Goal: Task Accomplishment & Management: Manage account settings

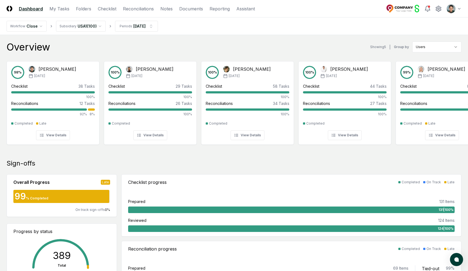
click at [190, 46] on div "Overview Showing 5 | Group by Users" at bounding box center [234, 47] width 455 height 11
click at [131, 47] on div "Overview Showing 5 | Group by Users" at bounding box center [234, 47] width 455 height 11
click at [65, 71] on div "98 % Arthur Cook Feb '25" at bounding box center [53, 72] width 84 height 13
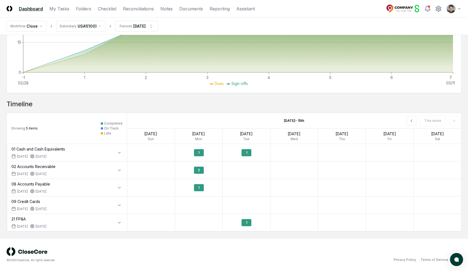
scroll to position [274, 0]
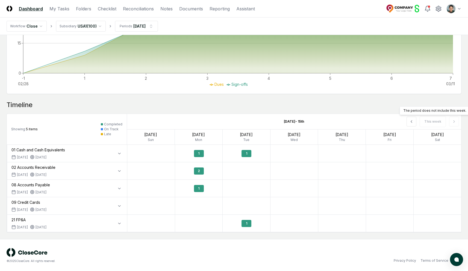
click at [407, 122] on div "This week The period does not include this week. The period does not include th…" at bounding box center [395, 121] width 134 height 15
click at [410, 121] on icon at bounding box center [411, 121] width 4 height 4
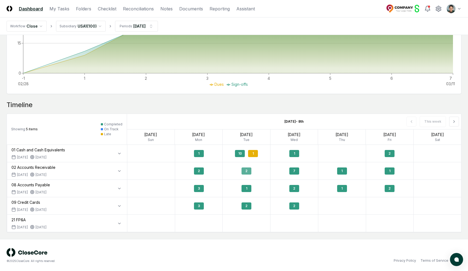
click at [248, 174] on div "2" at bounding box center [246, 170] width 10 height 7
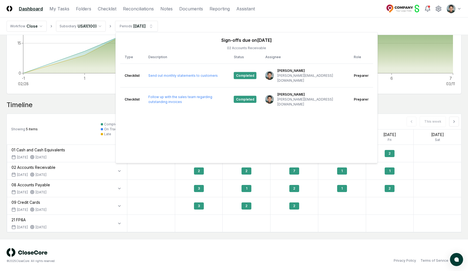
drag, startPoint x: 90, startPoint y: 102, endPoint x: 90, endPoint y: 106, distance: 4.4
click at [90, 101] on div "Timeline" at bounding box center [234, 105] width 455 height 9
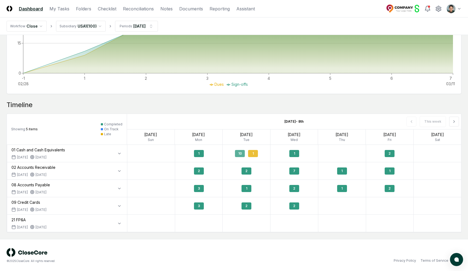
click at [245, 155] on div "10 1" at bounding box center [247, 153] width 48 height 13
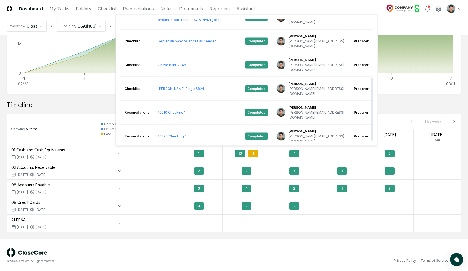
scroll to position [108, 0]
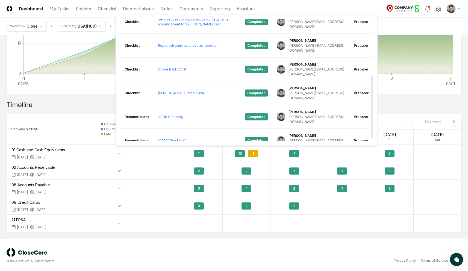
click at [53, 105] on div "Timeline" at bounding box center [234, 105] width 455 height 9
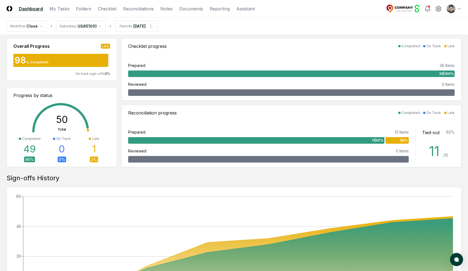
scroll to position [0, 0]
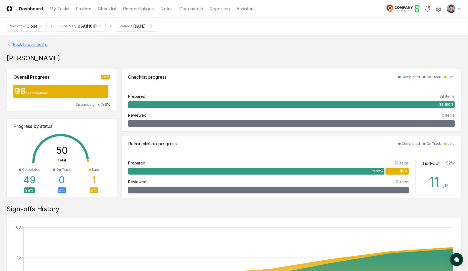
click at [38, 44] on link "Back to dashboard" at bounding box center [234, 45] width 455 height 6
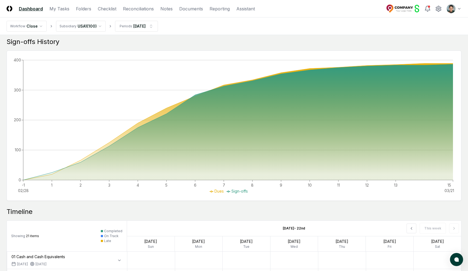
scroll to position [345, 0]
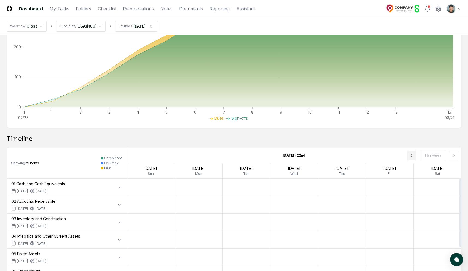
click at [412, 154] on icon at bounding box center [411, 155] width 4 height 4
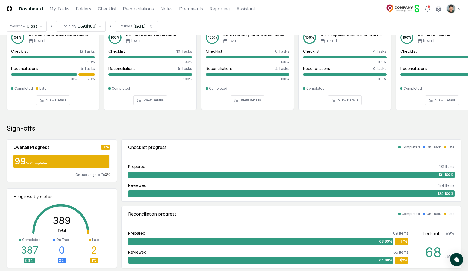
scroll to position [0, 0]
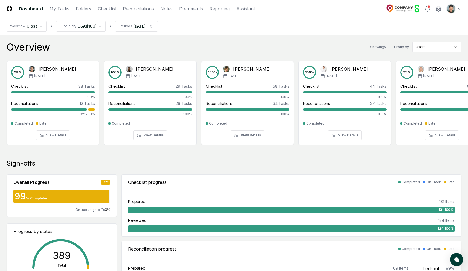
click at [151, 54] on div "Overview Showing 5 | Group by Users 98 % Arthur Cook Feb '25 Checklist 38 Tasks…" at bounding box center [234, 97] width 455 height 111
click at [85, 8] on link "Folders" at bounding box center [83, 8] width 15 height 7
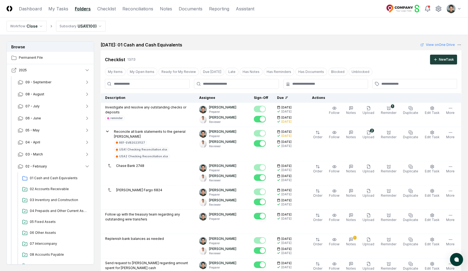
click at [14, 69] on icon "button" at bounding box center [13, 69] width 5 height 5
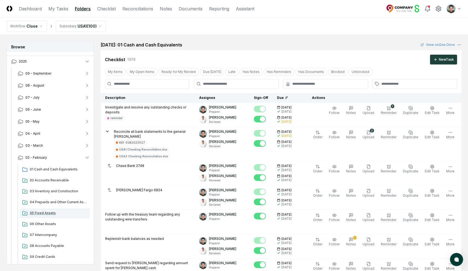
scroll to position [11, 0]
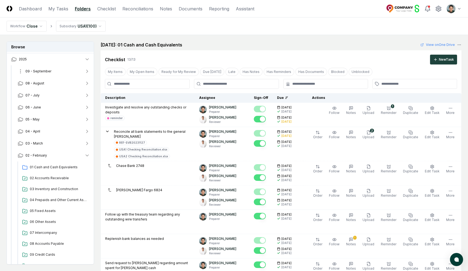
click at [38, 69] on span "09 - September" at bounding box center [38, 71] width 26 height 5
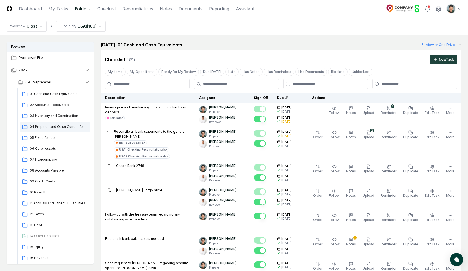
scroll to position [2, 0]
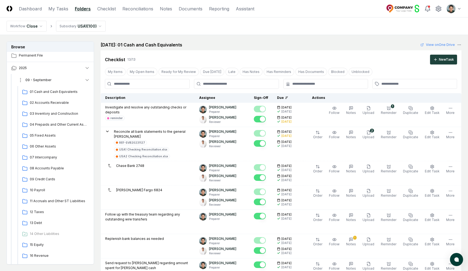
click at [58, 77] on button "09 - September" at bounding box center [53, 80] width 81 height 12
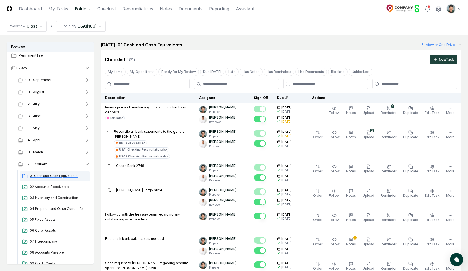
click at [54, 179] on div "01 Cash and Cash Equivalents" at bounding box center [55, 176] width 70 height 10
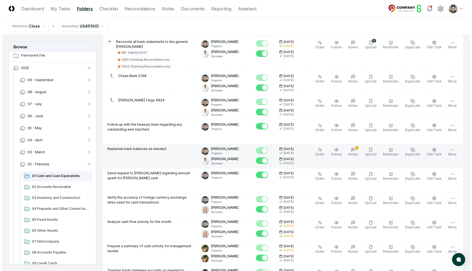
scroll to position [0, 0]
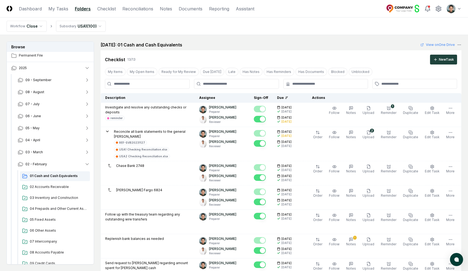
click at [416, 81] on div at bounding box center [414, 84] width 85 height 10
click at [406, 87] on div at bounding box center [414, 84] width 85 height 10
click at [406, 85] on input "text" at bounding box center [417, 83] width 72 height 5
click at [378, 46] on div "February 2025: 01 Cash and Cash Equivalents View on One Drive" at bounding box center [281, 45] width 361 height 7
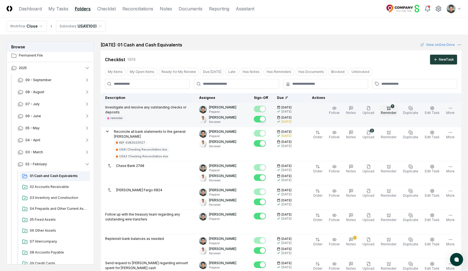
click at [390, 108] on circle "button" at bounding box center [388, 108] width 3 height 3
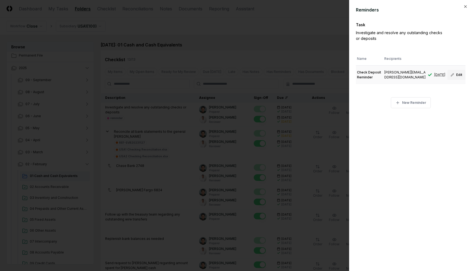
click at [456, 74] on button "Edit" at bounding box center [456, 75] width 18 height 10
type input "**********"
type input "**"
click at [287, 34] on div at bounding box center [236, 135] width 472 height 271
click at [284, 37] on div at bounding box center [236, 135] width 472 height 271
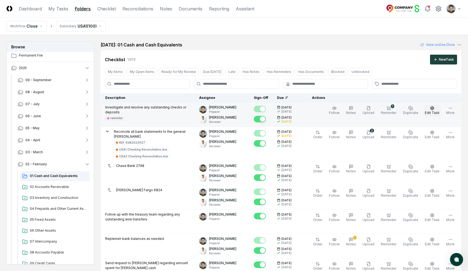
click at [432, 110] on icon "button" at bounding box center [432, 108] width 4 height 4
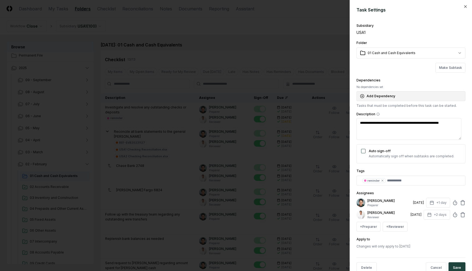
click at [381, 92] on button "Add Dependency" at bounding box center [410, 96] width 109 height 10
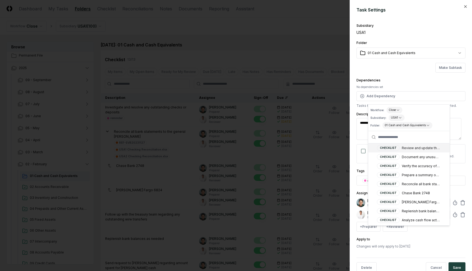
click at [408, 75] on div "**********" at bounding box center [410, 135] width 109 height 227
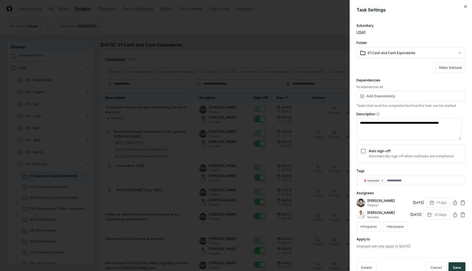
drag, startPoint x: 405, startPoint y: 202, endPoint x: 418, endPoint y: 202, distance: 13.4
click at [418, 202] on div "Arthur Cook Preparer 3/3/2025 +1 day" at bounding box center [410, 203] width 109 height 10
click at [418, 202] on div "3/3/2025" at bounding box center [418, 202] width 11 height 5
type textarea "*"
click at [285, 45] on div at bounding box center [236, 135] width 472 height 271
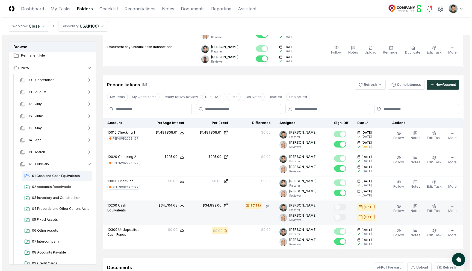
scroll to position [391, 0]
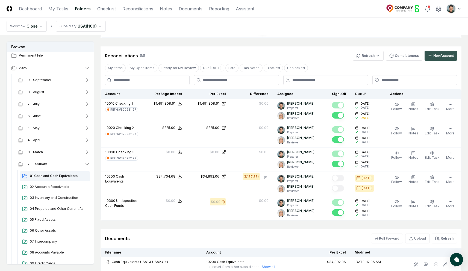
click at [433, 53] on div "New Account" at bounding box center [443, 55] width 20 height 5
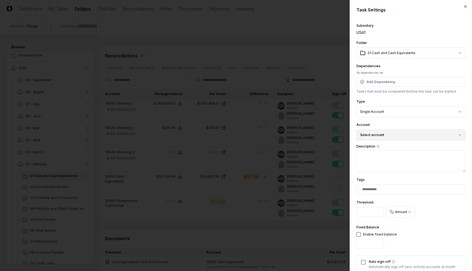
click at [406, 136] on button "Select account" at bounding box center [410, 134] width 109 height 11
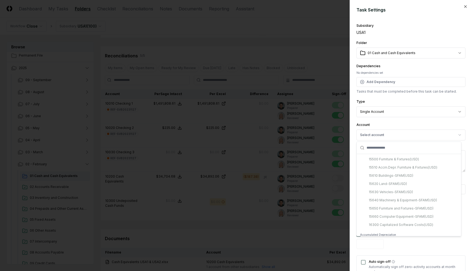
scroll to position [259, 0]
click at [278, 62] on div at bounding box center [236, 135] width 472 height 271
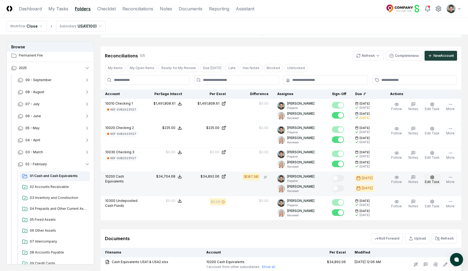
click at [433, 175] on icon "button" at bounding box center [432, 177] width 4 height 4
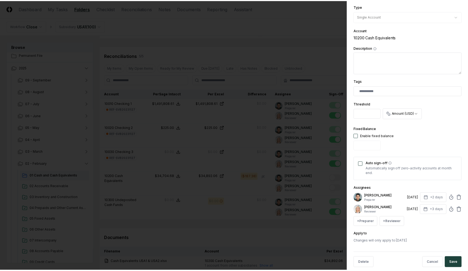
scroll to position [103, 0]
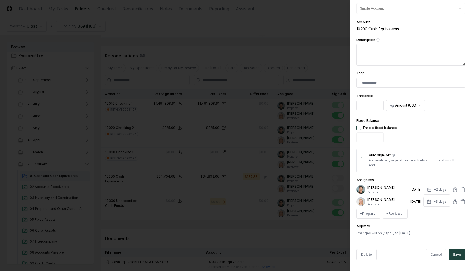
click at [243, 140] on div at bounding box center [236, 135] width 472 height 271
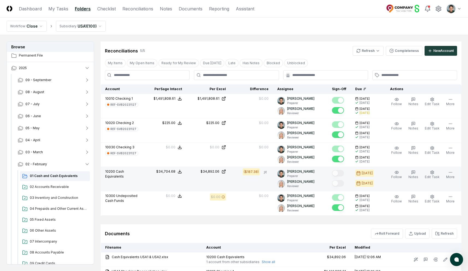
scroll to position [379, 0]
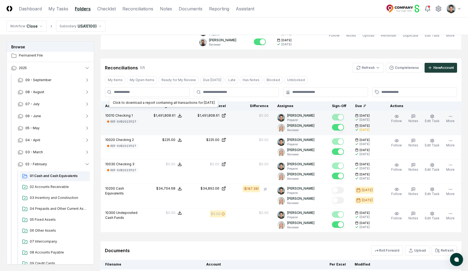
click at [179, 116] on icon at bounding box center [179, 116] width 3 height 1
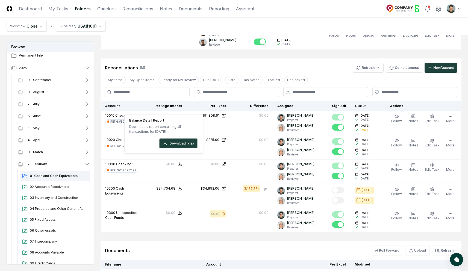
click at [180, 58] on div "Reconciliations 5 / 5 Refresh Completeness New Account" at bounding box center [281, 65] width 361 height 14
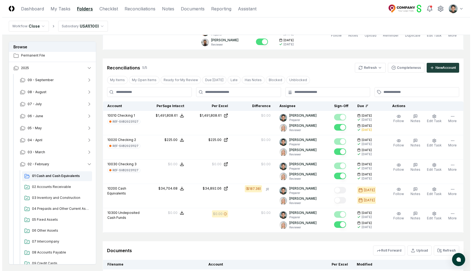
scroll to position [474, 0]
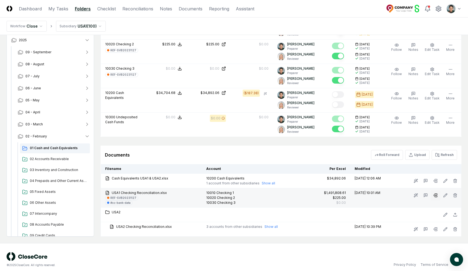
click at [435, 193] on icon at bounding box center [435, 195] width 4 height 4
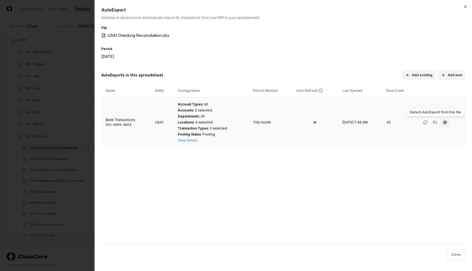
click at [447, 120] on button "button" at bounding box center [445, 122] width 10 height 10
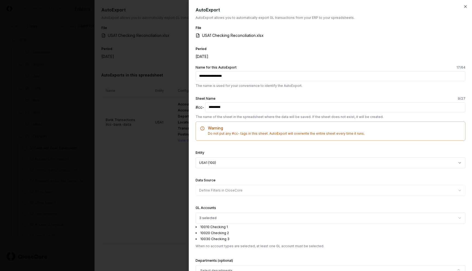
click at [340, 43] on div "File USA1 Checking Reconciliation.xlsx" at bounding box center [331, 35] width 270 height 21
drag, startPoint x: 247, startPoint y: 76, endPoint x: 190, endPoint y: 73, distance: 57.2
click at [190, 73] on div "**********" at bounding box center [330, 135] width 283 height 271
click at [266, 55] on div "February 2025" at bounding box center [241, 57] width 90 height 6
drag, startPoint x: 226, startPoint y: 109, endPoint x: 204, endPoint y: 108, distance: 22.1
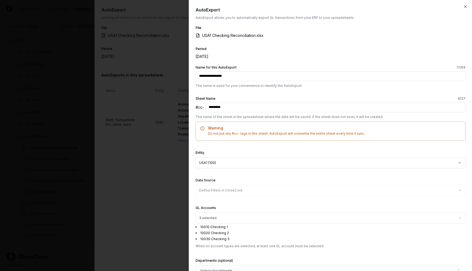
click at [204, 108] on div "#cc- *********" at bounding box center [331, 107] width 270 height 10
click at [252, 139] on div "Warning Do not put any #cc- tags in this sheet. AutoExport will overwrite the e…" at bounding box center [331, 131] width 270 height 19
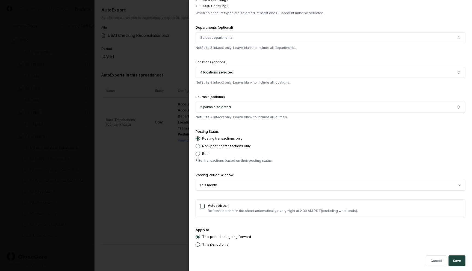
scroll to position [233, 0]
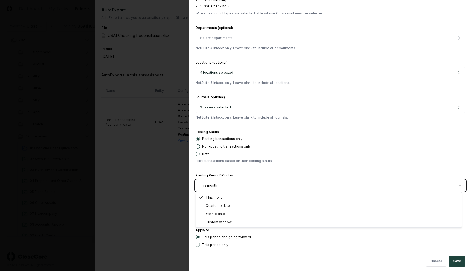
drag, startPoint x: 242, startPoint y: 172, endPoint x: 239, endPoint y: 174, distance: 4.3
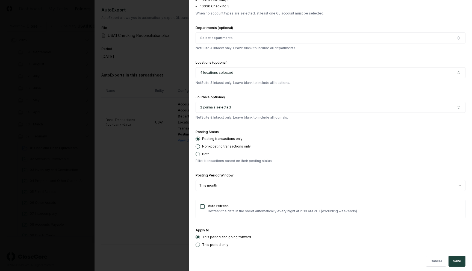
select select "******"
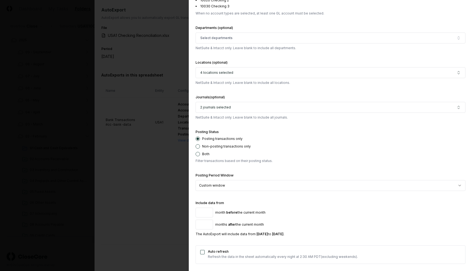
click at [208, 211] on input "*" at bounding box center [204, 213] width 17 height 10
type input "*"
click at [208, 211] on input "*" at bounding box center [204, 213] width 17 height 10
type input "*"
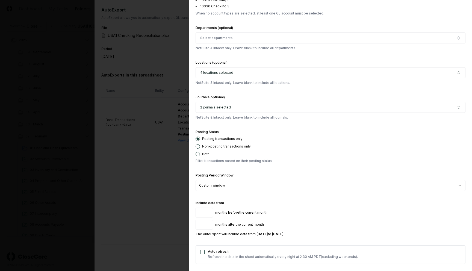
click at [208, 223] on input "*" at bounding box center [204, 225] width 17 height 10
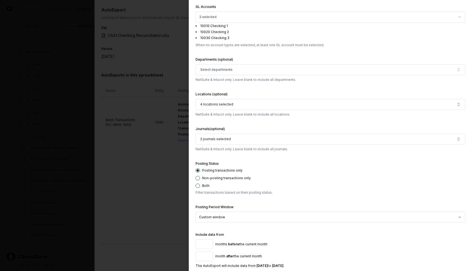
scroll to position [281, 0]
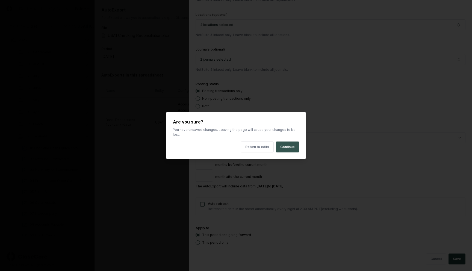
click at [287, 144] on button "Continue" at bounding box center [287, 146] width 23 height 11
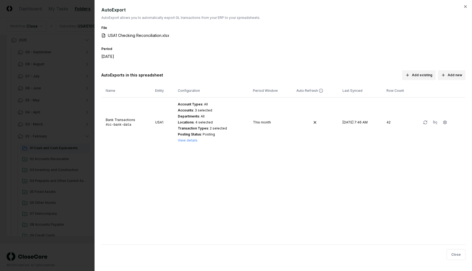
click at [54, 79] on div at bounding box center [236, 135] width 472 height 271
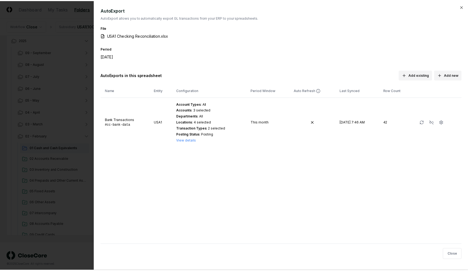
scroll to position [470, 0]
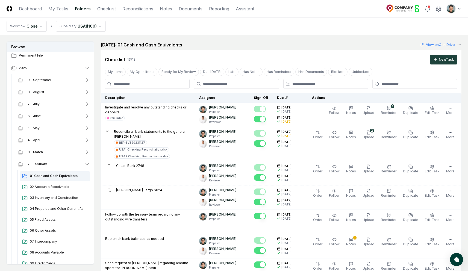
click at [229, 35] on nav "Workflow Close Subsidiary USA1 ( 100 )" at bounding box center [234, 25] width 468 height 17
click at [112, 8] on link "Checklist" at bounding box center [106, 8] width 19 height 7
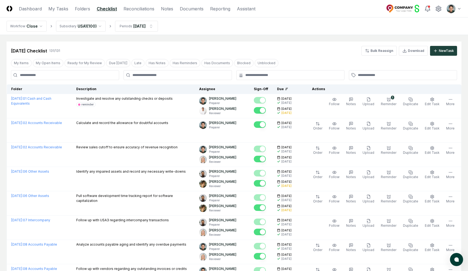
scroll to position [2, 0]
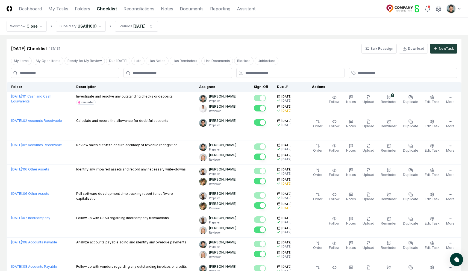
click at [82, 71] on input at bounding box center [65, 73] width 108 height 10
click at [190, 42] on div "Feb 2025 Checklist 131 / 131 Bulk Reassign Download New Task" at bounding box center [234, 46] width 455 height 14
click at [54, 64] on button "My Open Items" at bounding box center [48, 61] width 31 height 8
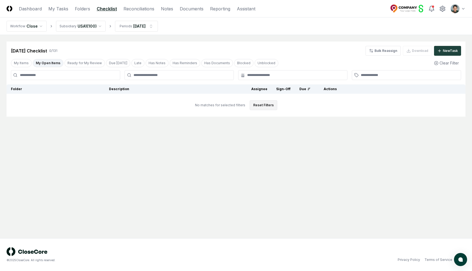
click at [262, 107] on button "Reset Filters" at bounding box center [264, 105] width 28 height 10
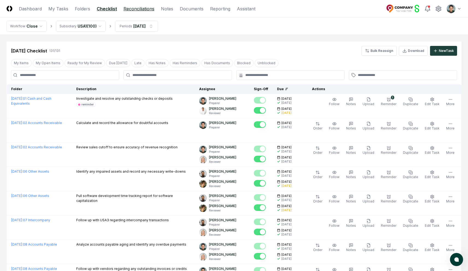
click at [145, 8] on link "Reconciliations" at bounding box center [138, 8] width 31 height 7
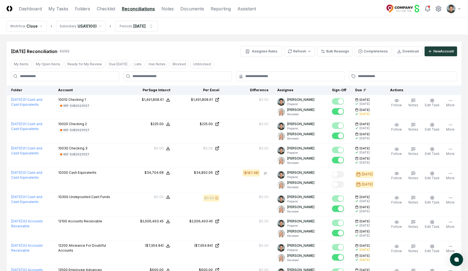
click at [205, 34] on nav "Workflow Close Subsidiary USA1 ( 100 ) Periods Feb 2025" at bounding box center [234, 25] width 468 height 17
click at [166, 10] on link "Notes" at bounding box center [167, 8] width 12 height 7
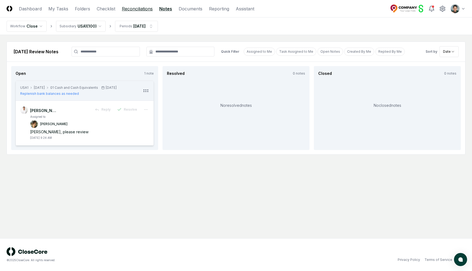
click at [141, 11] on link "Reconciliations" at bounding box center [137, 8] width 31 height 7
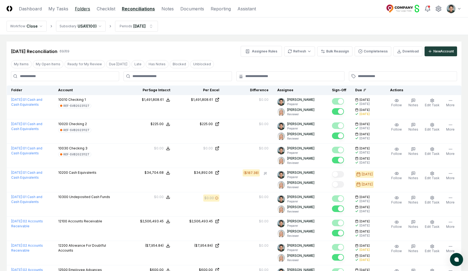
click at [88, 10] on link "Folders" at bounding box center [82, 8] width 15 height 7
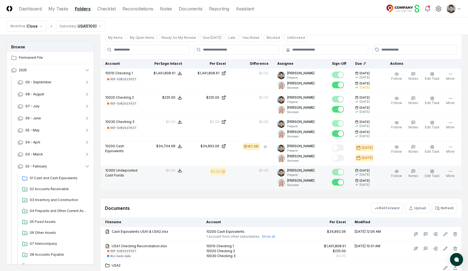
scroll to position [397, 0]
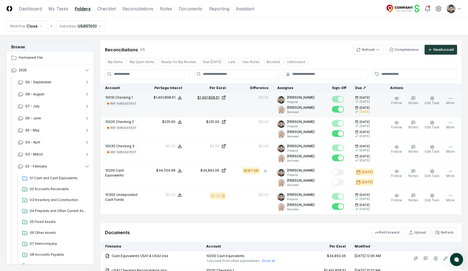
click at [214, 95] on div "$1,491,808.61" at bounding box center [208, 97] width 22 height 5
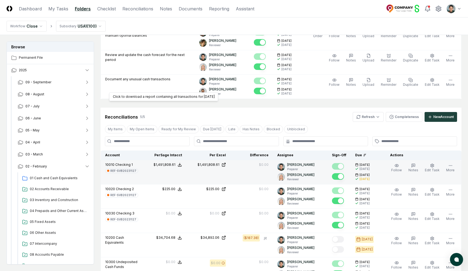
scroll to position [417, 0]
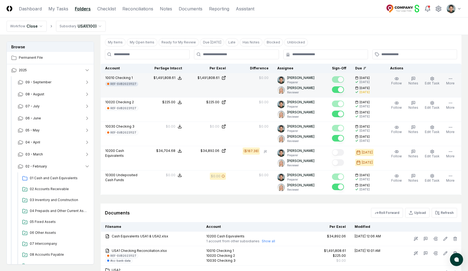
click at [119, 82] on div "REF-SVB20231127" at bounding box center [123, 84] width 26 height 4
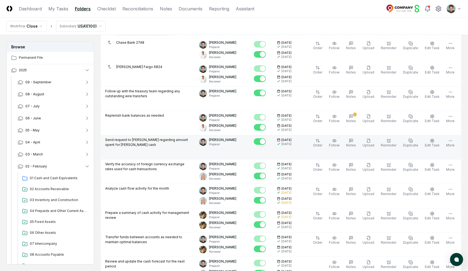
scroll to position [104, 0]
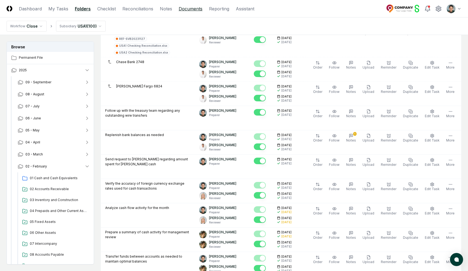
click at [185, 10] on link "Documents" at bounding box center [191, 8] width 24 height 7
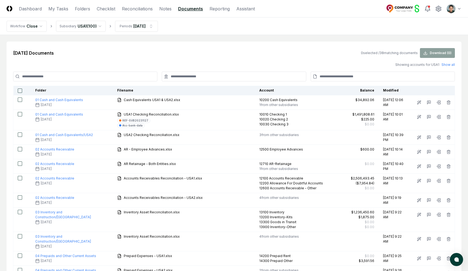
click at [336, 78] on input at bounding box center [383, 77] width 144 height 10
click at [370, 79] on input at bounding box center [383, 77] width 144 height 10
paste input "**********"
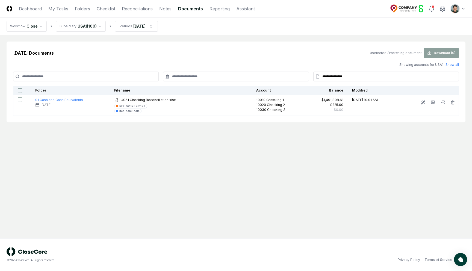
type input "**********"
click at [234, 46] on div "**********" at bounding box center [236, 82] width 459 height 81
click at [144, 27] on html "**********" at bounding box center [236, 135] width 472 height 271
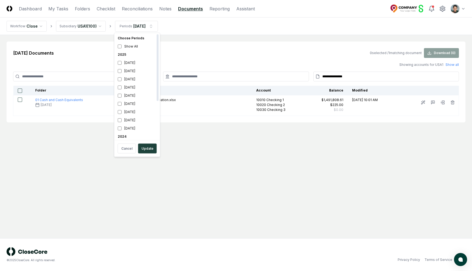
click at [220, 148] on html "**********" at bounding box center [236, 135] width 472 height 271
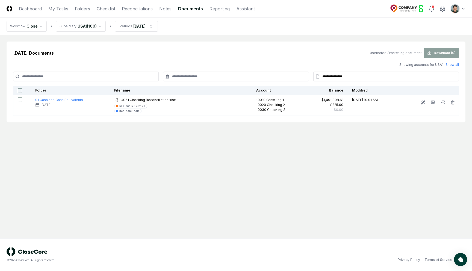
click at [20, 90] on button "button" at bounding box center [20, 90] width 4 height 4
click at [228, 34] on nav "Workflow Close Subsidiary USA1 ( 100 ) Periods Feb 2025" at bounding box center [236, 25] width 472 height 17
click at [146, 27] on html "**********" at bounding box center [236, 135] width 472 height 271
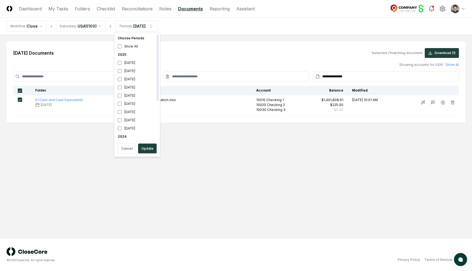
click at [121, 56] on div "2025" at bounding box center [137, 55] width 43 height 8
click at [145, 148] on button "Update" at bounding box center [147, 149] width 19 height 10
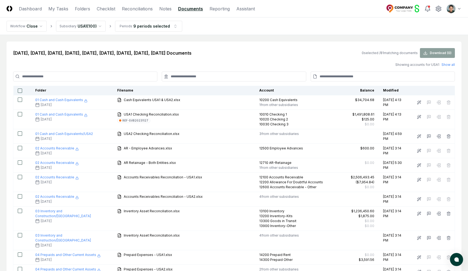
click at [332, 76] on input at bounding box center [383, 77] width 144 height 10
paste input "**********"
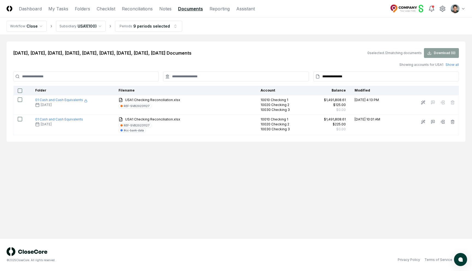
type input "**********"
click at [157, 195] on main "**********" at bounding box center [236, 136] width 472 height 203
click at [365, 76] on input "**********" at bounding box center [386, 77] width 146 height 10
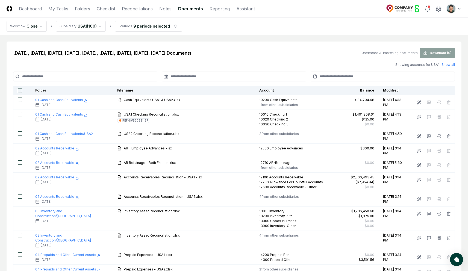
click at [229, 75] on input at bounding box center [234, 77] width 144 height 10
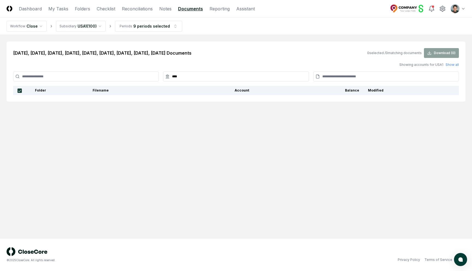
type input "*****"
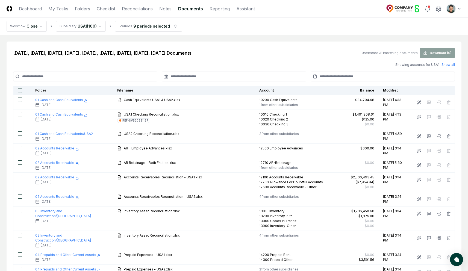
click at [86, 77] on input at bounding box center [85, 77] width 144 height 10
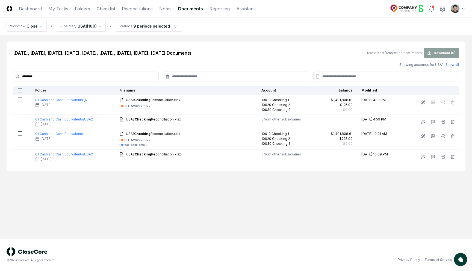
type input "********"
click at [197, 218] on main "Jan 2025, Feb 2025, Mar 2025, Apr 2025, May 2025, Jun 2025, Jul 2025, Aug 2025,…" at bounding box center [236, 136] width 472 height 203
click at [84, 69] on div "Jan 2025, Feb 2025, Mar 2025, Apr 2025, May 2025, Jun 2025, Jul 2025, Aug 2025,…" at bounding box center [236, 106] width 459 height 129
click at [86, 75] on input "********" at bounding box center [86, 77] width 146 height 10
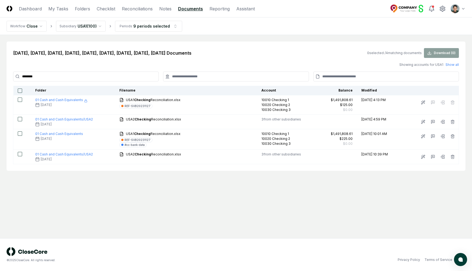
click at [86, 75] on input "********" at bounding box center [86, 77] width 146 height 10
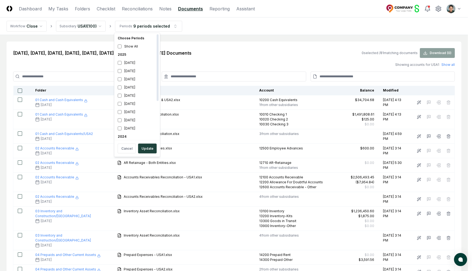
click at [123, 55] on div "2025" at bounding box center [137, 55] width 43 height 8
click at [144, 147] on button "Update" at bounding box center [147, 149] width 19 height 10
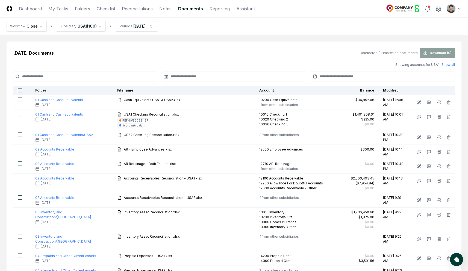
click at [225, 51] on div "Feb 2025 Documents 0 selected / 38 matching documents Download ( 0 )" at bounding box center [234, 53] width 442 height 10
click at [215, 7] on link "Reporting" at bounding box center [220, 8] width 20 height 7
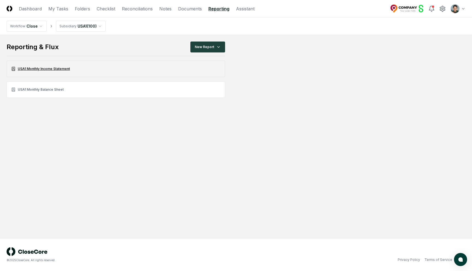
click at [60, 67] on link "USA1 Monthly Income Statement" at bounding box center [116, 69] width 219 height 16
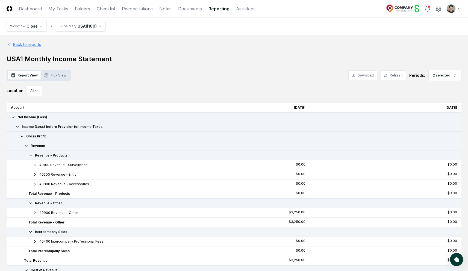
click at [21, 43] on link "Back to reports" at bounding box center [24, 45] width 34 height 6
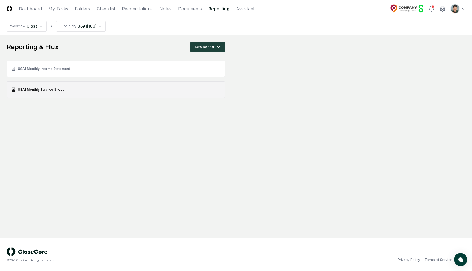
click at [52, 90] on link "USA1 Monthly Balance Sheet" at bounding box center [116, 89] width 219 height 16
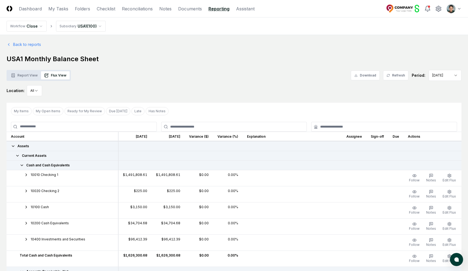
scroll to position [7, 0]
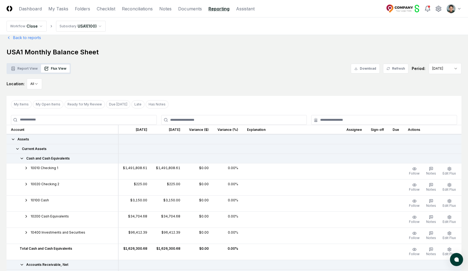
click at [241, 70] on div "Report View Flux View Download Refresh Period: Aug 2025" at bounding box center [234, 68] width 455 height 11
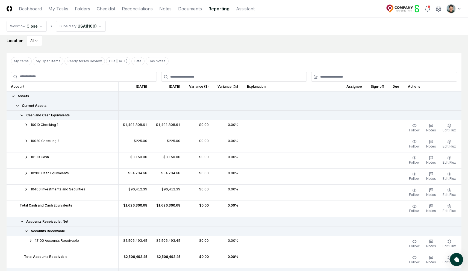
scroll to position [0, 0]
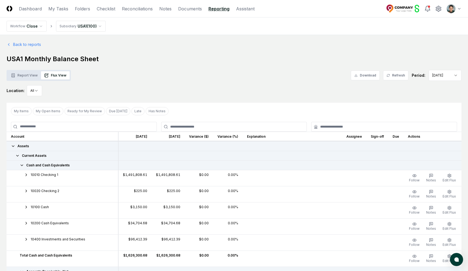
click at [243, 77] on div "Report View Flux View Download Refresh Period: Aug 2025" at bounding box center [234, 75] width 455 height 11
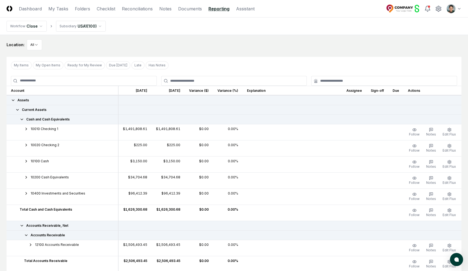
scroll to position [80, 0]
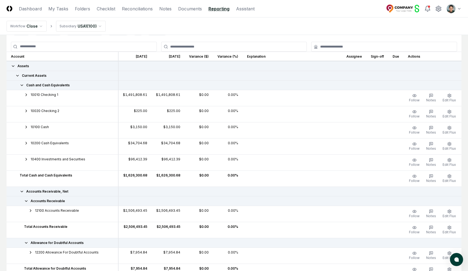
click at [311, 98] on td at bounding box center [292, 98] width 99 height 16
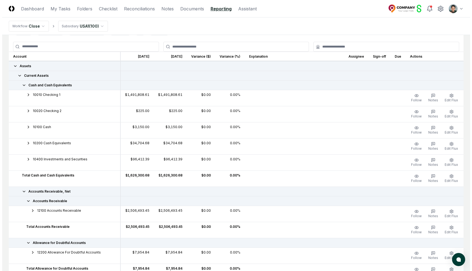
scroll to position [0, 0]
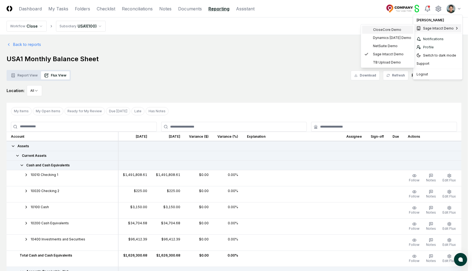
click at [386, 31] on span "CloseCore Demo" at bounding box center [387, 29] width 28 height 5
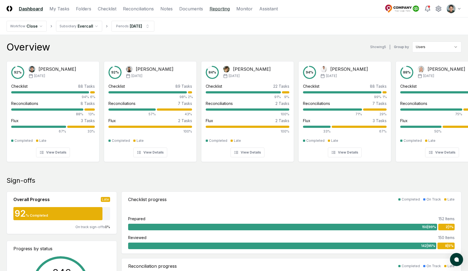
click at [212, 11] on link "Reporting" at bounding box center [220, 8] width 20 height 7
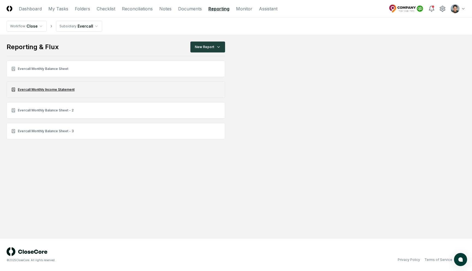
click at [65, 87] on link "Evercall Monthly Income Statement" at bounding box center [116, 89] width 219 height 16
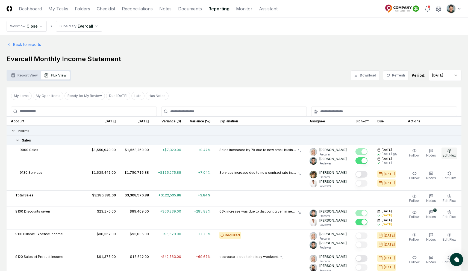
click at [447, 152] on icon "button" at bounding box center [449, 151] width 4 height 4
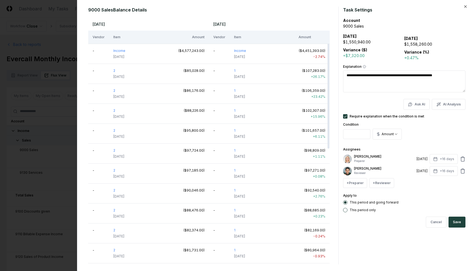
drag, startPoint x: 359, startPoint y: 76, endPoint x: 452, endPoint y: 77, distance: 92.1
click at [452, 77] on textarea "**********" at bounding box center [404, 81] width 122 height 22
click at [54, 109] on div at bounding box center [236, 135] width 472 height 271
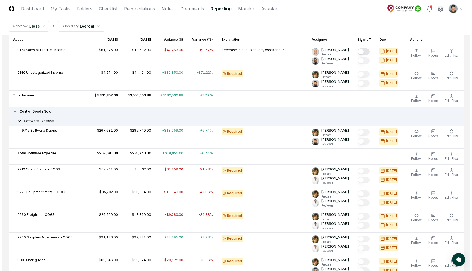
scroll to position [202, 0]
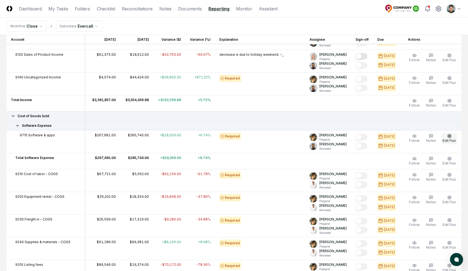
click at [447, 136] on icon "button" at bounding box center [449, 136] width 4 height 4
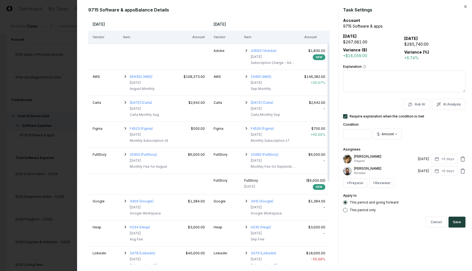
click at [386, 79] on textarea "Explanation" at bounding box center [404, 81] width 122 height 22
click at [246, 75] on icon "button" at bounding box center [246, 76] width 4 height 4
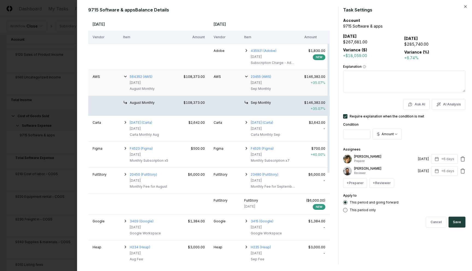
click at [246, 75] on icon "button" at bounding box center [246, 76] width 4 height 4
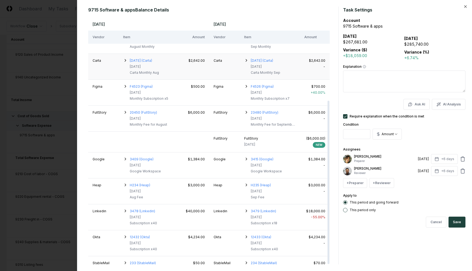
scroll to position [0, 0]
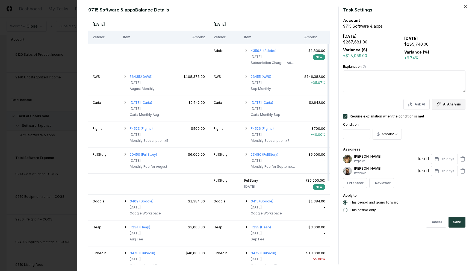
click at [441, 104] on icon "button" at bounding box center [438, 104] width 4 height 4
type textarea "*"
type textarea "**********"
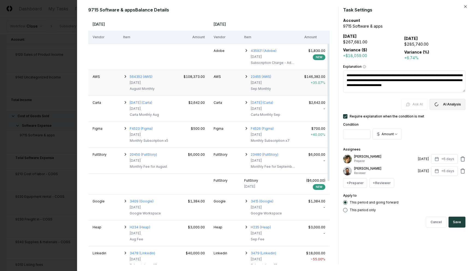
type textarea "*"
type textarea "**********"
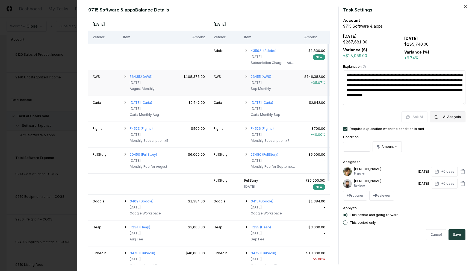
type textarea "*"
type textarea "**********"
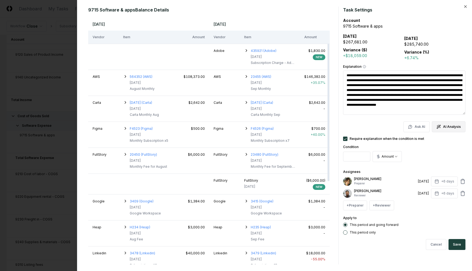
drag, startPoint x: 379, startPoint y: 80, endPoint x: 411, endPoint y: 92, distance: 34.4
click at [411, 92] on textarea "**********" at bounding box center [404, 92] width 122 height 44
drag, startPoint x: 382, startPoint y: 79, endPoint x: 383, endPoint y: 84, distance: 5.3
click at [383, 84] on textarea "**********" at bounding box center [404, 92] width 122 height 44
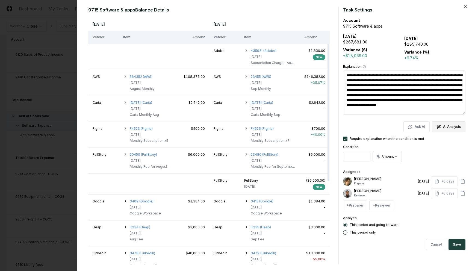
click at [383, 84] on textarea "**********" at bounding box center [404, 92] width 122 height 44
drag, startPoint x: 359, startPoint y: 78, endPoint x: 439, endPoint y: 113, distance: 87.9
click at [439, 113] on textarea "**********" at bounding box center [404, 92] width 122 height 44
drag, startPoint x: 438, startPoint y: 112, endPoint x: 391, endPoint y: 84, distance: 54.7
click at [391, 84] on textarea "**********" at bounding box center [404, 92] width 122 height 44
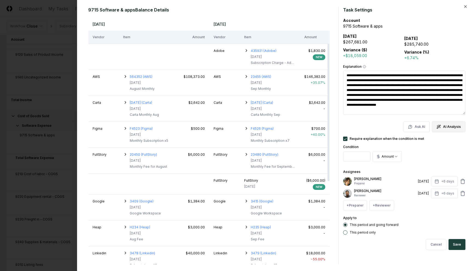
click at [391, 84] on textarea "**********" at bounding box center [404, 92] width 122 height 44
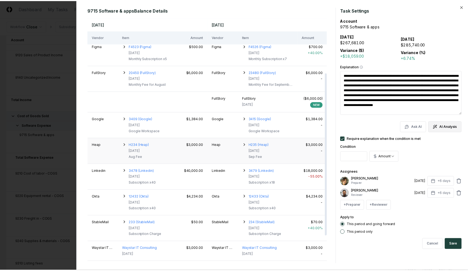
scroll to position [125, 0]
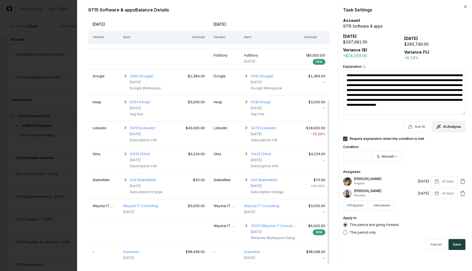
click at [49, 69] on div at bounding box center [236, 135] width 472 height 271
type textarea "*"
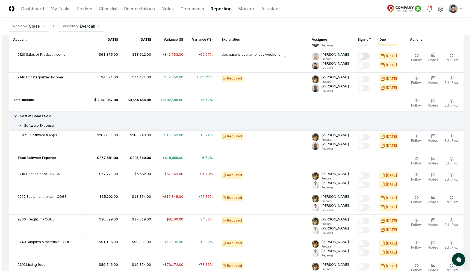
scroll to position [0, 0]
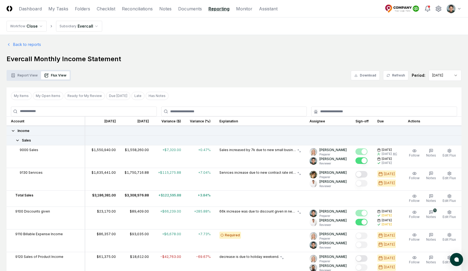
click at [242, 12] on header "CloseCore Dashboard My Tasks Folders Checklist Reconciliations Notes Documents …" at bounding box center [234, 8] width 468 height 17
click at [242, 11] on link "Monitor" at bounding box center [244, 8] width 16 height 7
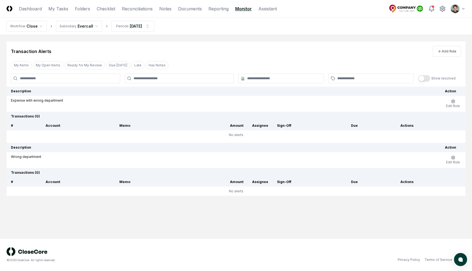
click at [337, 24] on nav "Workflow Close Subsidiary Evercall Periods Sep 2024" at bounding box center [236, 25] width 472 height 17
click at [453, 9] on html "CloseCore Dashboard My Tasks Folders Checklist Reconciliations Notes Documents …" at bounding box center [236, 135] width 472 height 271
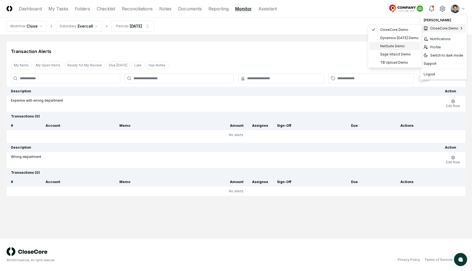
click at [395, 46] on span "NetSuite Demo" at bounding box center [392, 46] width 25 height 5
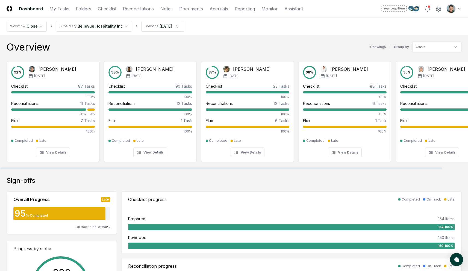
click at [263, 34] on nav "Workflow Close Subsidiary Bellevue Hospitality Inc Periods [DATE]" at bounding box center [234, 25] width 468 height 17
click at [267, 7] on link "Monitor" at bounding box center [269, 8] width 16 height 7
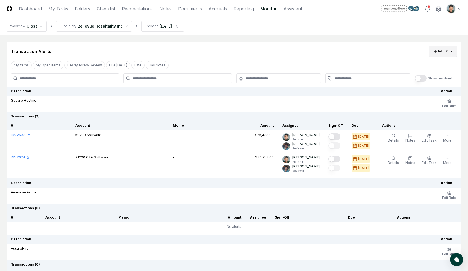
click at [449, 54] on button "Add Rule" at bounding box center [443, 51] width 28 height 11
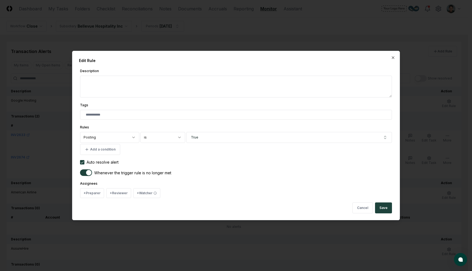
click at [262, 34] on div at bounding box center [236, 135] width 472 height 271
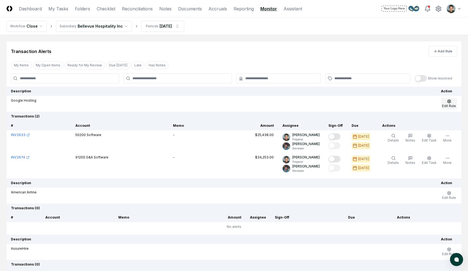
click at [444, 105] on span "Edit Rule" at bounding box center [449, 106] width 14 height 4
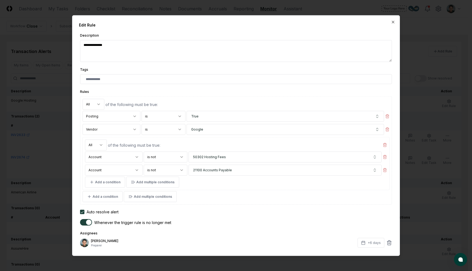
type textarea "*"
click at [429, 36] on div at bounding box center [236, 135] width 472 height 271
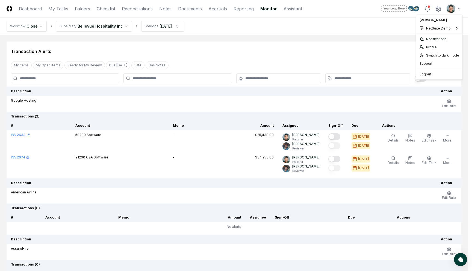
click at [449, 8] on html "CloseCore Dashboard My Tasks Folders Checklist Reconciliations Notes Documents …" at bounding box center [236, 163] width 472 height 327
click at [430, 39] on div "Notifications" at bounding box center [439, 39] width 44 height 8
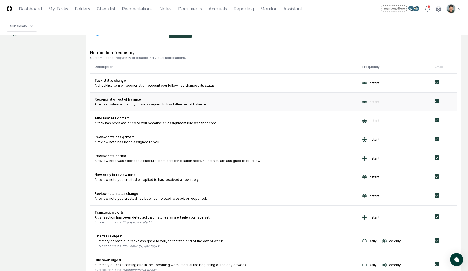
scroll to position [165, 0]
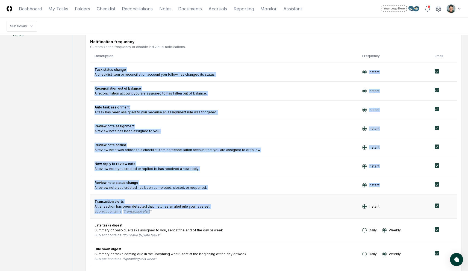
drag, startPoint x: 96, startPoint y: 69, endPoint x: 213, endPoint y: 211, distance: 184.9
click at [213, 211] on tbody "Task status change A checklist item or reconciliation account you follow has ch…" at bounding box center [273, 212] width 367 height 298
click at [213, 211] on div "Subject contains Transaction alert" at bounding box center [224, 211] width 259 height 5
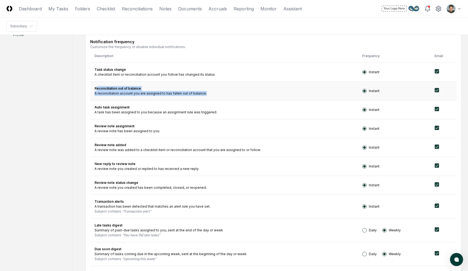
drag, startPoint x: 97, startPoint y: 89, endPoint x: 217, endPoint y: 96, distance: 120.4
click at [217, 96] on td "Reconciliation out of balance A reconciliation account you are assigned to has …" at bounding box center [224, 90] width 268 height 19
click at [217, 96] on div "A reconciliation account you are assigned to has fallen out of balance." at bounding box center [224, 93] width 259 height 5
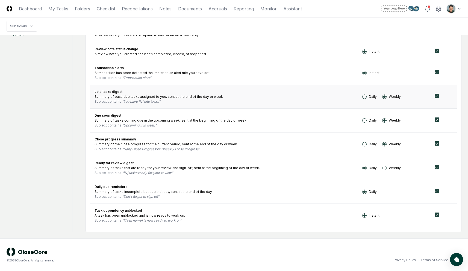
scroll to position [287, 0]
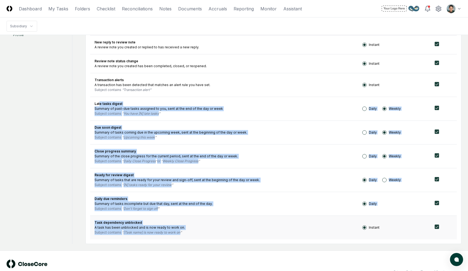
drag, startPoint x: 99, startPoint y: 103, endPoint x: 174, endPoint y: 237, distance: 153.5
click at [174, 237] on tbody "Task status change A checklist item or reconciliation account you follow has ch…" at bounding box center [273, 90] width 367 height 298
click at [174, 237] on td "Task dependency unblocked A task has been unblocked and is now ready to work on…" at bounding box center [224, 228] width 268 height 24
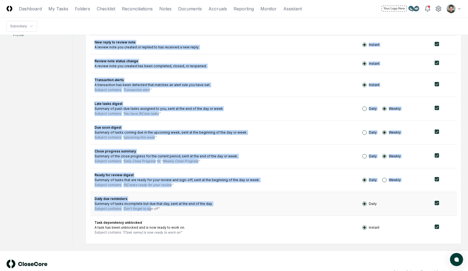
drag, startPoint x: 90, startPoint y: 197, endPoint x: 151, endPoint y: 208, distance: 62.7
click at [151, 208] on form "**********" at bounding box center [273, 8] width 376 height 471
click at [151, 208] on q "Don't forget to sign off" at bounding box center [140, 208] width 37 height 4
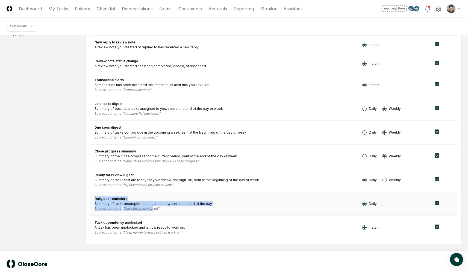
drag, startPoint x: 152, startPoint y: 208, endPoint x: 111, endPoint y: 194, distance: 43.7
click at [111, 194] on td "Daily due reminders Summary of tasks incomplete but due that day, sent at the e…" at bounding box center [224, 204] width 268 height 24
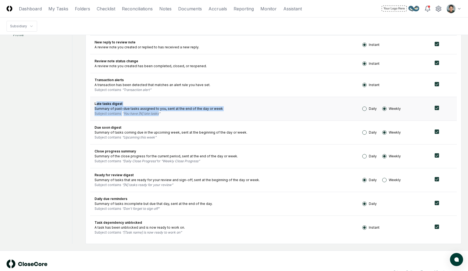
drag, startPoint x: 96, startPoint y: 102, endPoint x: 166, endPoint y: 111, distance: 70.2
click at [166, 111] on td "Late tasks digest Summary of past-due tasks assigned to you, sent at the end of…" at bounding box center [224, 109] width 268 height 24
click at [166, 111] on div "Subject contains You have [N] late tasks" at bounding box center [224, 113] width 259 height 5
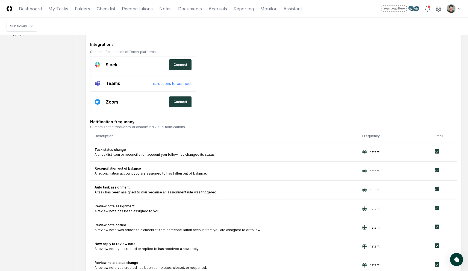
scroll to position [31, 0]
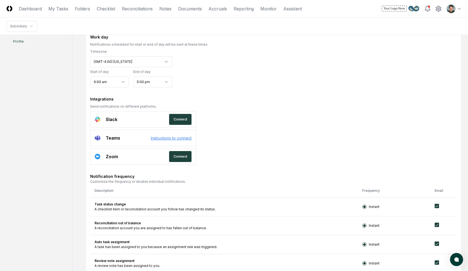
click at [175, 139] on link "Instructions to connect" at bounding box center [171, 138] width 41 height 6
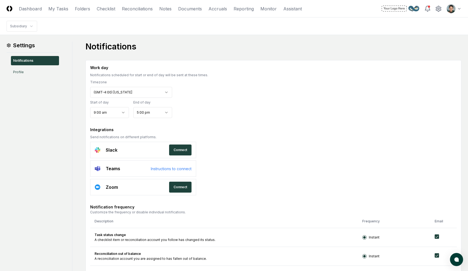
scroll to position [0, 0]
click at [245, 11] on link "Reporting" at bounding box center [244, 8] width 20 height 7
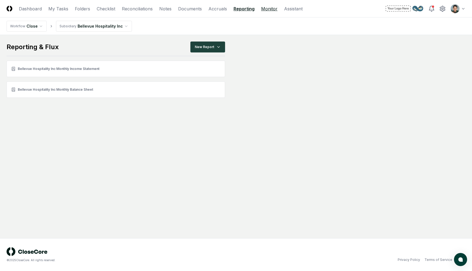
click at [269, 10] on link "Monitor" at bounding box center [269, 8] width 16 height 7
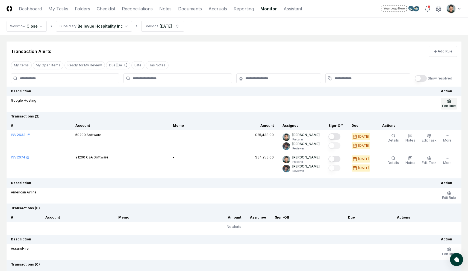
click at [450, 102] on icon "button" at bounding box center [449, 101] width 4 height 4
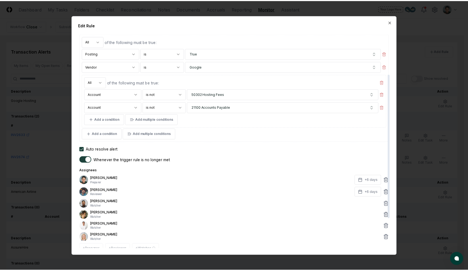
scroll to position [107, 0]
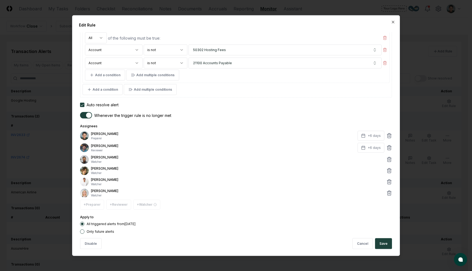
click at [52, 134] on div at bounding box center [236, 135] width 472 height 271
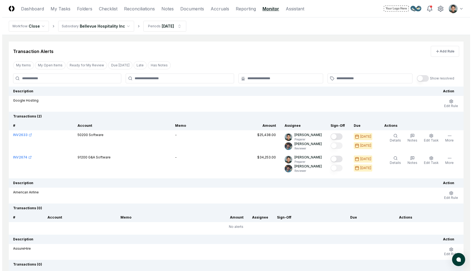
scroll to position [11, 0]
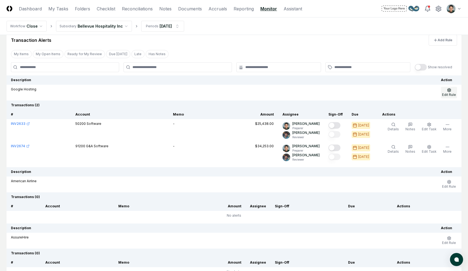
click at [449, 97] on button "Edit Rule" at bounding box center [449, 92] width 16 height 11
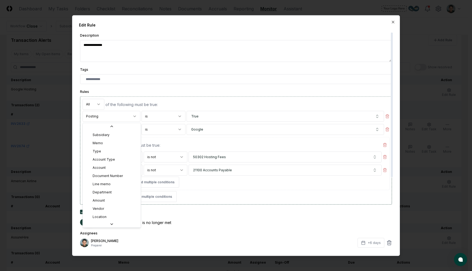
click at [124, 116] on body "CloseCore Dashboard My Tasks Folders Checklist Reconciliations Notes Documents …" at bounding box center [234, 152] width 468 height 327
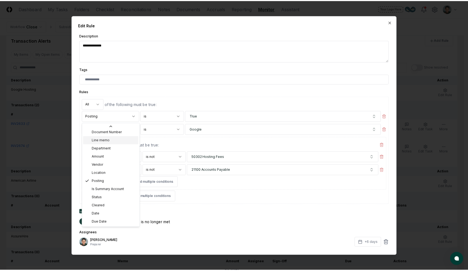
scroll to position [0, 0]
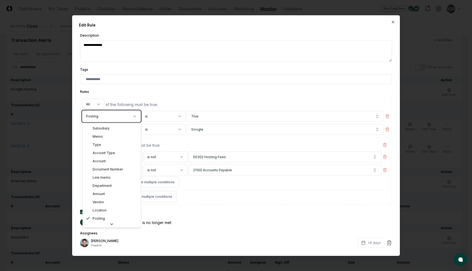
click at [157, 29] on body "CloseCore Dashboard My Tasks Folders Checklist Reconciliations Notes Documents …" at bounding box center [234, 152] width 468 height 327
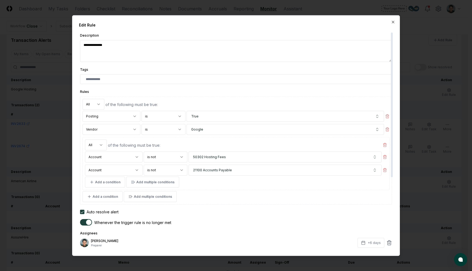
type textarea "*"
click at [53, 37] on div at bounding box center [236, 135] width 472 height 271
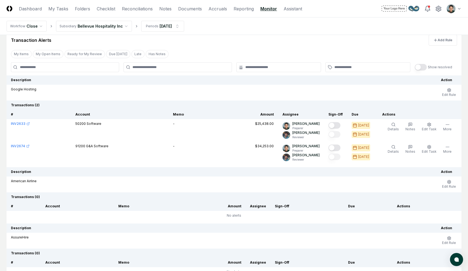
click at [230, 46] on div "Transaction Alerts Add Rule My Items My Open Items Ready for My Review Due Toda…" at bounding box center [234, 153] width 455 height 246
click at [243, 7] on link "Reporting" at bounding box center [244, 8] width 20 height 7
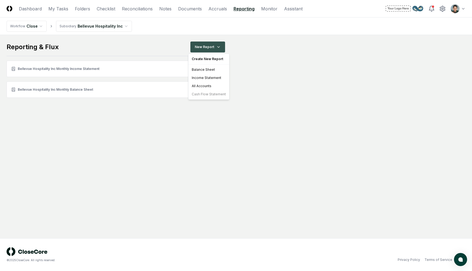
click at [199, 50] on html "CloseCore Dashboard My Tasks Folders Checklist Reconciliations Notes Documents …" at bounding box center [236, 135] width 472 height 271
click at [210, 70] on div "Balance Sheet" at bounding box center [209, 70] width 39 height 8
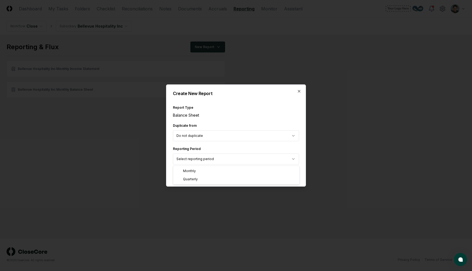
click at [205, 158] on body "CloseCore Dashboard My Tasks Folders Checklist Reconciliations Notes Documents …" at bounding box center [236, 135] width 472 height 271
click at [234, 140] on body "CloseCore Dashboard My Tasks Folders Checklist Reconciliations Notes Documents …" at bounding box center [236, 135] width 472 height 271
click at [223, 156] on body "CloseCore Dashboard My Tasks Folders Checklist Reconciliations Notes Documents …" at bounding box center [236, 135] width 472 height 271
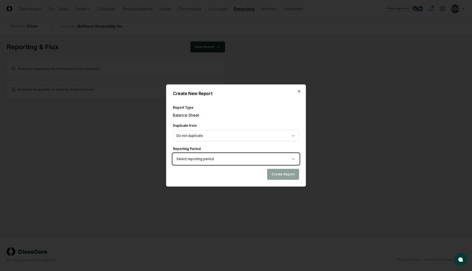
click at [235, 110] on body "CloseCore Dashboard My Tasks Folders Checklist Reconciliations Notes Documents …" at bounding box center [236, 135] width 472 height 271
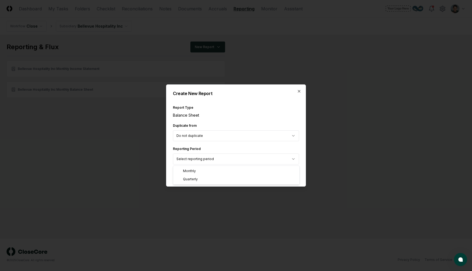
click at [205, 162] on body "CloseCore Dashboard My Tasks Folders Checklist Reconciliations Notes Documents …" at bounding box center [236, 135] width 472 height 271
click at [215, 118] on body "CloseCore Dashboard My Tasks Folders Checklist Reconciliations Notes Documents …" at bounding box center [236, 135] width 472 height 271
click at [300, 90] on icon "button" at bounding box center [299, 91] width 2 height 2
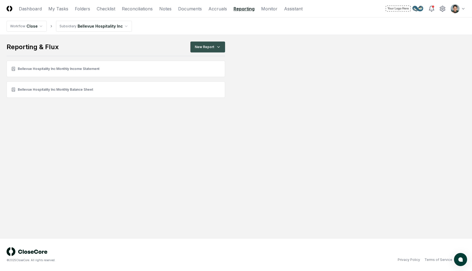
click at [211, 43] on html "CloseCore Dashboard My Tasks Folders Checklist Reconciliations Notes Documents …" at bounding box center [236, 135] width 472 height 271
click at [209, 79] on div "Income Statement" at bounding box center [209, 78] width 39 height 8
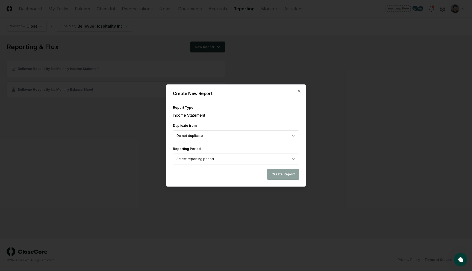
click at [222, 158] on body "CloseCore Dashboard My Tasks Folders Checklist Reconciliations Notes Documents …" at bounding box center [236, 135] width 472 height 271
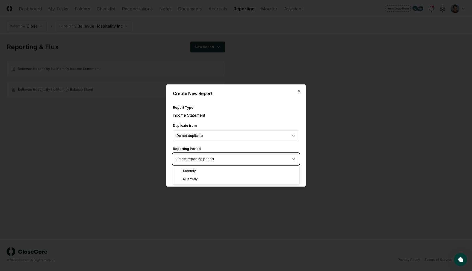
click at [219, 160] on body "CloseCore Dashboard My Tasks Folders Checklist Reconciliations Notes Documents …" at bounding box center [236, 135] width 472 height 271
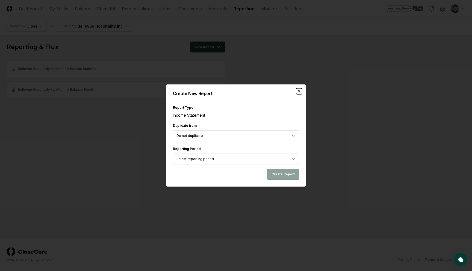
click at [300, 91] on icon "button" at bounding box center [299, 91] width 4 height 4
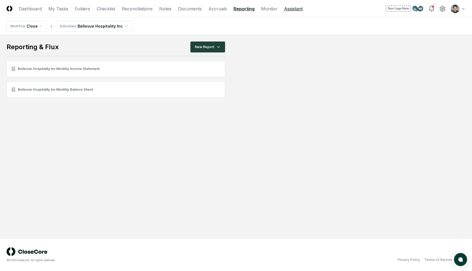
click at [293, 10] on link "Assistant" at bounding box center [293, 8] width 19 height 7
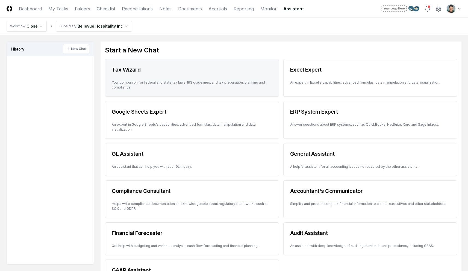
click at [205, 82] on p "Your companion for federal and state tax laws, IRS guidelines, and tax preparat…" at bounding box center [192, 85] width 160 height 10
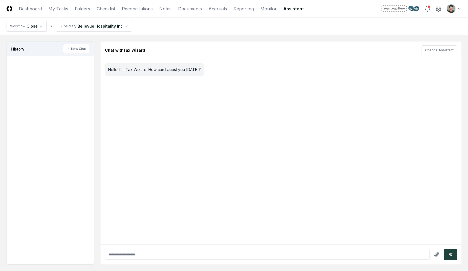
click at [176, 248] on div at bounding box center [281, 246] width 361 height 5
click at [176, 254] on input "text" at bounding box center [267, 255] width 325 height 10
click at [327, 34] on nav "Workflow Close Subsidiary Bellevue Hospitality Inc" at bounding box center [234, 25] width 468 height 17
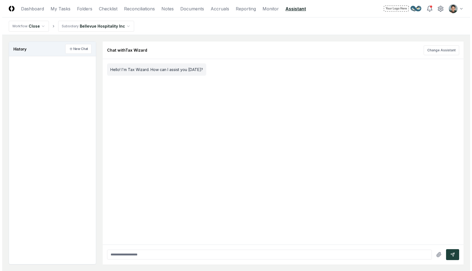
scroll to position [33, 0]
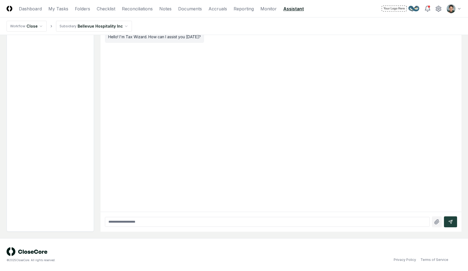
click at [435, 221] on icon "button" at bounding box center [437, 222] width 4 height 5
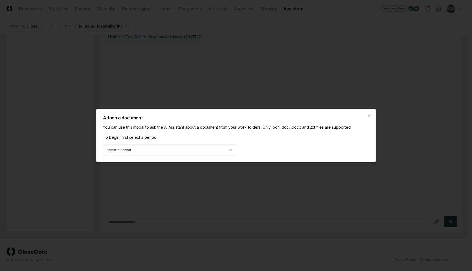
click at [215, 154] on body "CloseCore Dashboard My Tasks Folders Checklist Reconciliations Notes Documents …" at bounding box center [234, 119] width 468 height 304
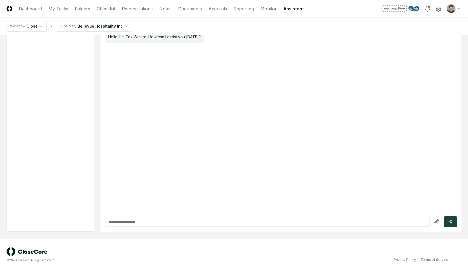
scroll to position [0, 0]
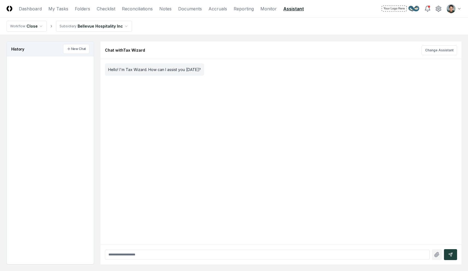
click at [433, 255] on button "button" at bounding box center [437, 254] width 10 height 11
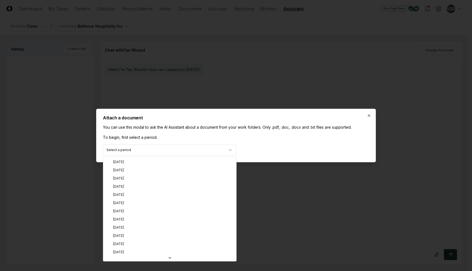
click at [205, 148] on body "CloseCore Dashboard My Tasks Folders Checklist Reconciliations Notes Documents …" at bounding box center [234, 152] width 468 height 304
click at [302, 136] on body "CloseCore Dashboard My Tasks Folders Checklist Reconciliations Notes Documents …" at bounding box center [234, 152] width 468 height 304
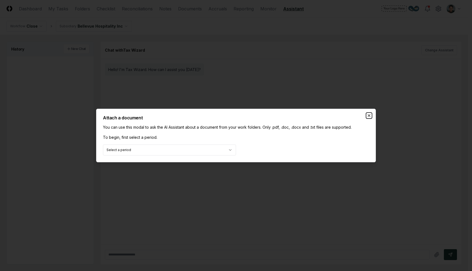
click at [367, 115] on icon "button" at bounding box center [369, 115] width 4 height 4
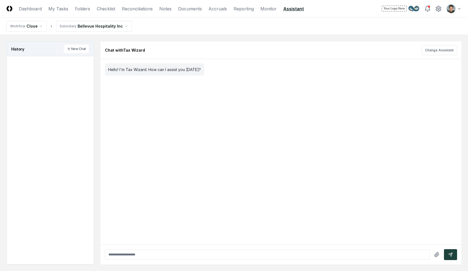
click at [267, 253] on input "text" at bounding box center [267, 255] width 325 height 10
click at [246, 24] on nav "Workflow Close Subsidiary Bellevue Hospitality Inc" at bounding box center [234, 25] width 468 height 17
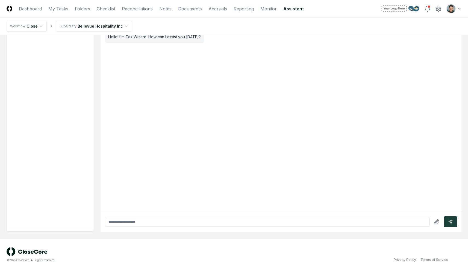
click at [247, 223] on input "text" at bounding box center [267, 222] width 325 height 10
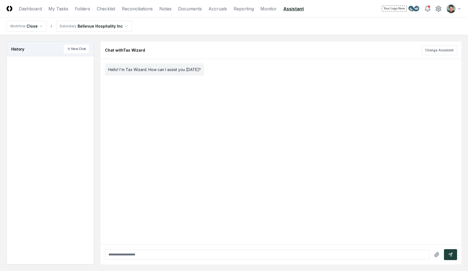
scroll to position [2, 0]
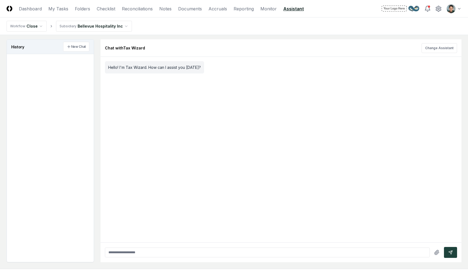
click at [192, 251] on input "text" at bounding box center [267, 252] width 325 height 10
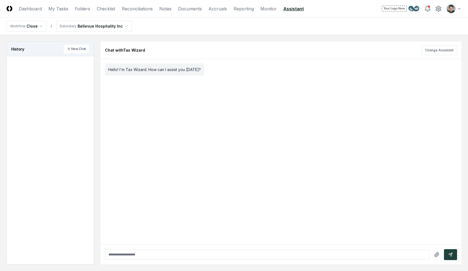
click at [291, 9] on link "Assistant" at bounding box center [293, 8] width 20 height 7
click at [297, 10] on link "Assistant" at bounding box center [293, 8] width 20 height 7
click at [441, 53] on button "Change Assistant" at bounding box center [439, 50] width 36 height 10
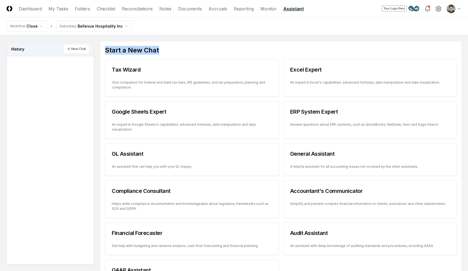
click at [288, 46] on h2 "Start a New Chat" at bounding box center [281, 50] width 352 height 9
click at [265, 42] on div "Start a New Chat Tax Wizard Your companion for federal and state tax laws, IRS …" at bounding box center [281, 169] width 361 height 255
click at [258, 41] on main "History New Chat Start a New Chat Tax Wizard Your companion for federal and sta…" at bounding box center [234, 169] width 468 height 268
click at [266, 42] on div "Start a New Chat Tax Wizard Your companion for federal and state tax laws, IRS …" at bounding box center [281, 169] width 361 height 255
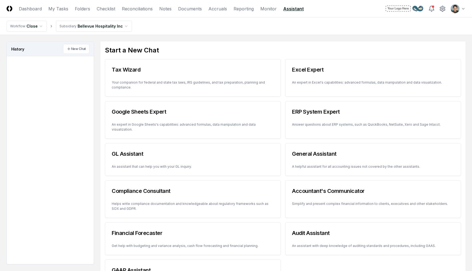
click at [34, 25] on html "CloseCore Dashboard My Tasks Folders Checklist Reconciliations Notes Documents …" at bounding box center [236, 168] width 472 height 336
click at [164, 33] on html "CloseCore Dashboard My Tasks Folders Checklist Reconciliations Notes Documents …" at bounding box center [236, 168] width 472 height 336
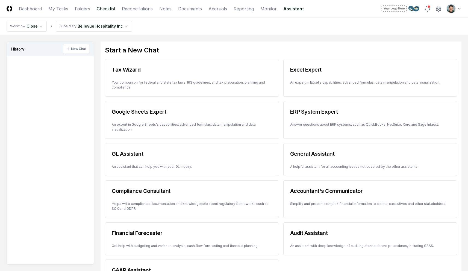
click at [110, 10] on link "Checklist" at bounding box center [106, 8] width 19 height 7
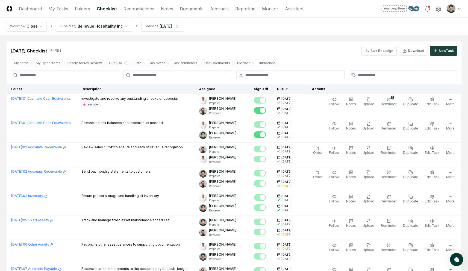
click at [211, 28] on nav "Workflow Close Subsidiary Bellevue Hospitality Inc Periods Jun 2025" at bounding box center [234, 25] width 468 height 17
click at [283, 33] on nav "Workflow Close Subsidiary Bellevue Hospitality Inc Periods Jun 2025" at bounding box center [234, 25] width 468 height 17
click at [219, 28] on nav "Workflow Close Subsidiary Bellevue Hospitality Inc Periods Jun 2025" at bounding box center [234, 25] width 468 height 17
click at [79, 8] on link "Folders" at bounding box center [82, 8] width 15 height 7
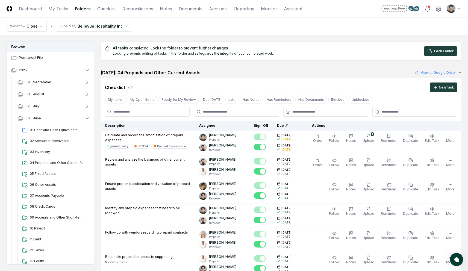
click at [445, 87] on div "New Task" at bounding box center [446, 87] width 15 height 5
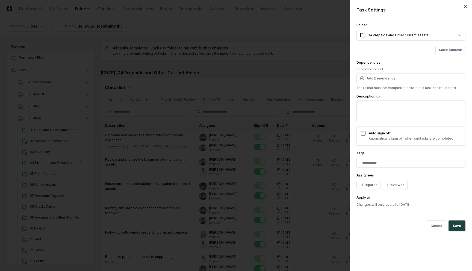
click at [388, 114] on textarea "Description" at bounding box center [410, 111] width 109 height 22
click at [304, 81] on div at bounding box center [236, 135] width 472 height 271
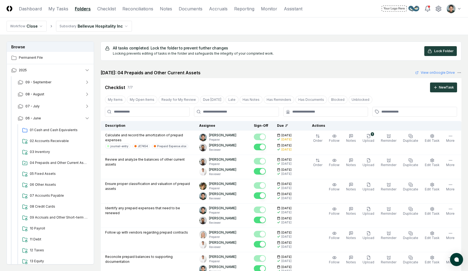
click at [254, 71] on div "June 2025: 04 Prepaids and Other Current Assets View on Google Drive" at bounding box center [281, 72] width 361 height 7
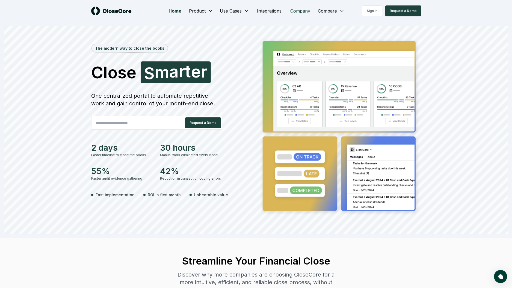
click at [293, 9] on link "Company" at bounding box center [300, 10] width 29 height 11
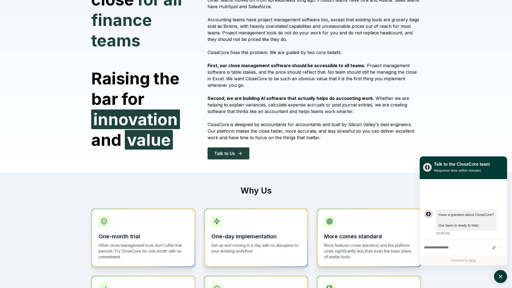
scroll to position [107, 0]
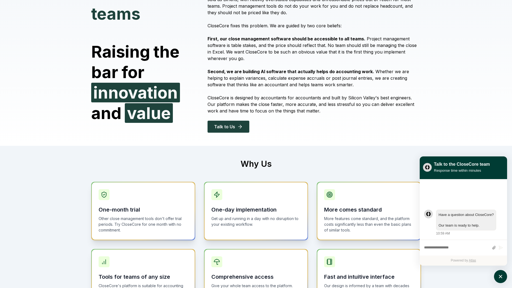
drag, startPoint x: 253, startPoint y: 83, endPoint x: 288, endPoint y: 108, distance: 42.5
click at [288, 108] on div "About Us We started CloseCore by asking one question: Why are so many accountin…" at bounding box center [311, 34] width 220 height 198
click at [288, 109] on p "CloseCore is designed by accountants for accountants and built by Silicon Valle…" at bounding box center [314, 105] width 213 height 20
drag, startPoint x: 291, startPoint y: 111, endPoint x: 237, endPoint y: 84, distance: 60.4
click at [237, 84] on div "About Us We started CloseCore by asking one question: Why are so many accountin…" at bounding box center [311, 34] width 220 height 198
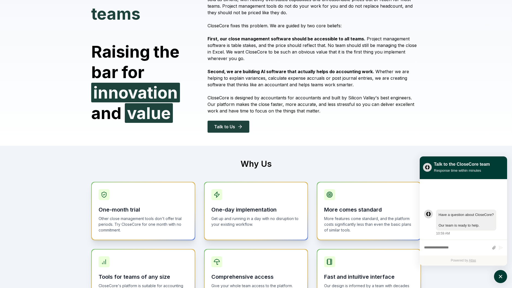
click at [237, 84] on p "Second, we are building AI software that actually helps do accounting work. Whe…" at bounding box center [314, 78] width 213 height 20
drag, startPoint x: 235, startPoint y: 84, endPoint x: 281, endPoint y: 114, distance: 54.9
click at [281, 114] on div "About Us We started CloseCore by asking one question: Why are so many accountin…" at bounding box center [311, 34] width 220 height 198
drag, startPoint x: 281, startPoint y: 114, endPoint x: 236, endPoint y: 89, distance: 51.6
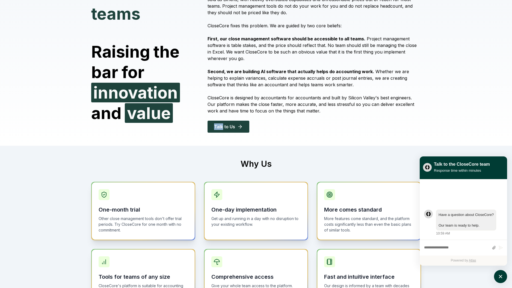
click at [236, 90] on div "About Us We started CloseCore by asking one question: Why are so many accountin…" at bounding box center [311, 34] width 220 height 198
click at [236, 89] on div "About Us We started CloseCore by asking one question: Why are so many accountin…" at bounding box center [311, 34] width 220 height 198
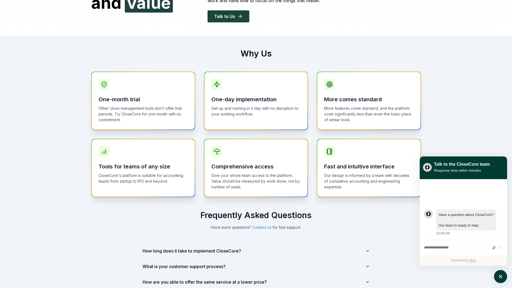
scroll to position [224, 0]
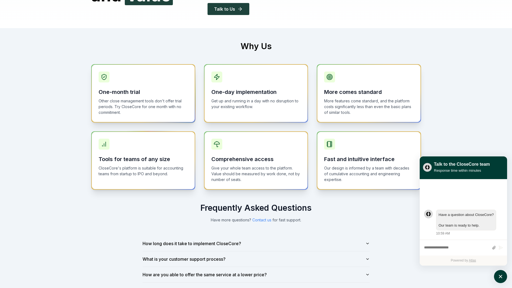
drag, startPoint x: 171, startPoint y: 123, endPoint x: 183, endPoint y: 142, distance: 22.4
click at [183, 141] on div "One-month trial Other close management tools don't offer trial periods. Try Clo…" at bounding box center [256, 127] width 330 height 126
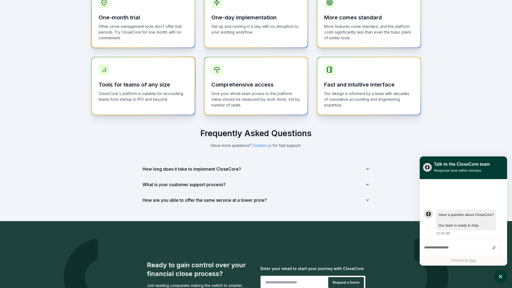
scroll to position [350, 0]
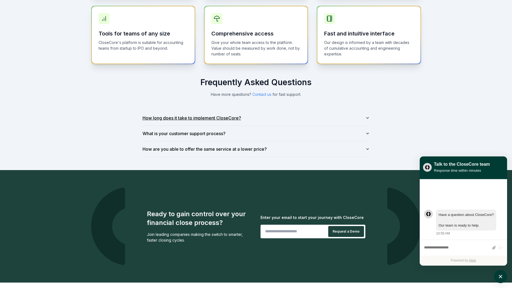
click at [306, 125] on button "How long does it take to implement CloseCore?" at bounding box center [256, 117] width 227 height 15
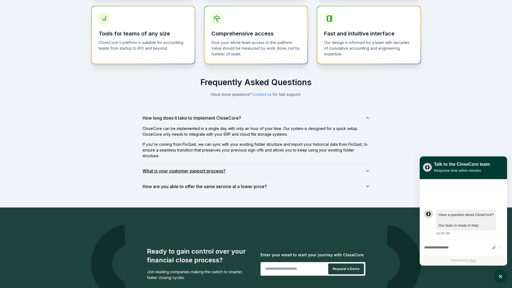
click at [269, 172] on button "What is your customer support process?" at bounding box center [256, 170] width 227 height 15
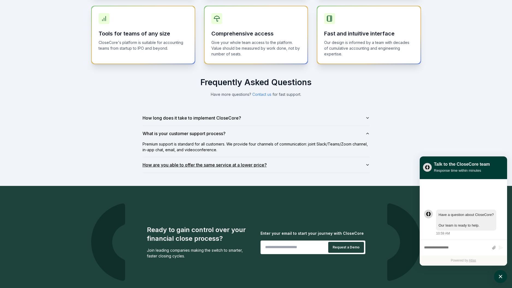
click at [315, 170] on button "How are you able to offer the same service at a lower price?" at bounding box center [256, 164] width 227 height 15
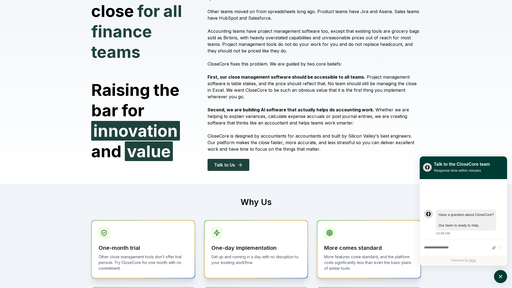
scroll to position [0, 0]
